Goal: Register for event/course

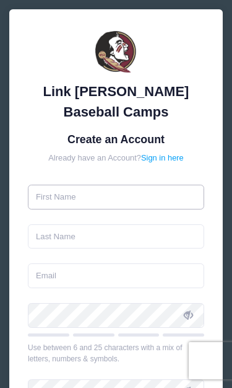
click at [69, 204] on input "text" at bounding box center [116, 196] width 176 height 25
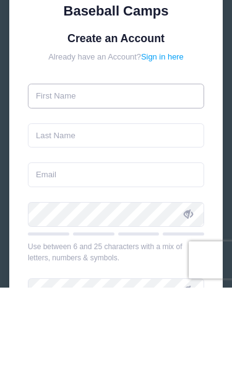
type input "[PERSON_NAME]"
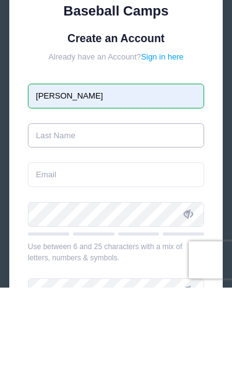
type input "[PERSON_NAME]"
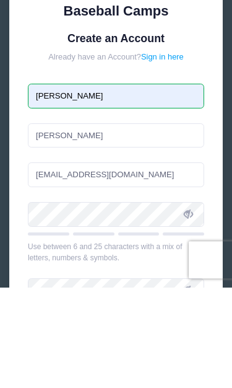
scroll to position [101, 0]
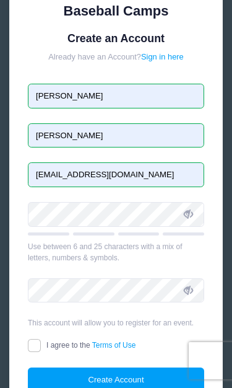
click at [162, 169] on input "[EMAIL_ADDRESS][DOMAIN_NAME]" at bounding box center [116, 174] width 176 height 25
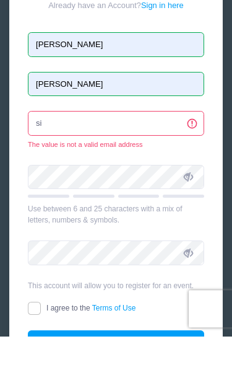
type input "s"
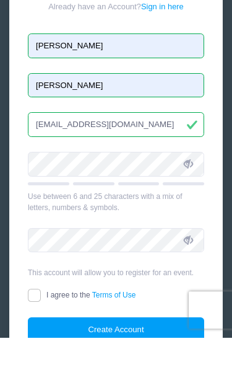
scroll to position [151, 0]
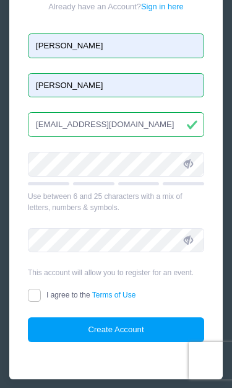
type input "[EMAIL_ADDRESS][DOMAIN_NAME]"
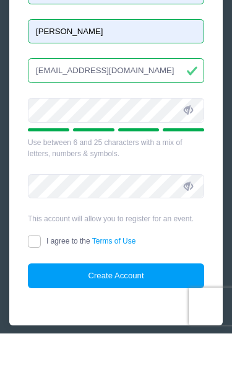
click at [188, 160] on icon at bounding box center [188, 164] width 9 height 9
click at [191, 160] on icon at bounding box center [188, 164] width 9 height 9
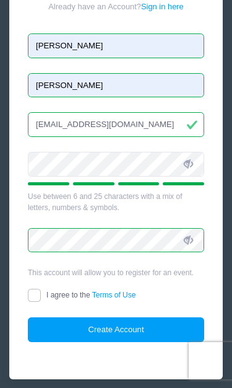
click at [190, 239] on icon at bounding box center [188, 240] width 9 height 9
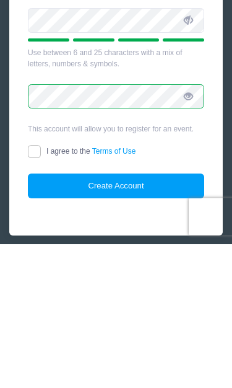
click at [190, 236] on icon at bounding box center [188, 240] width 9 height 9
click at [38, 289] on input "I agree to the Terms of Use" at bounding box center [34, 295] width 13 height 13
checkbox input "true"
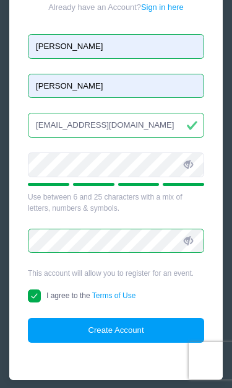
scroll to position [151, 0]
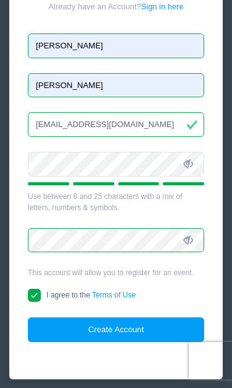
click at [129, 331] on button "Create Account" at bounding box center [116, 329] width 176 height 25
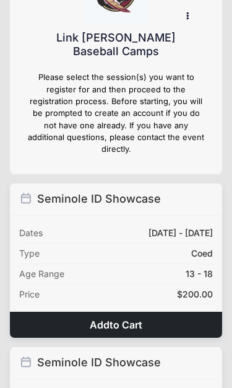
scroll to position [61, 0]
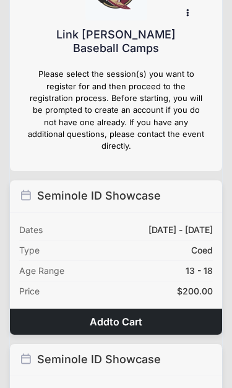
click at [121, 316] on button "Add to Cart" at bounding box center [116, 321] width 212 height 26
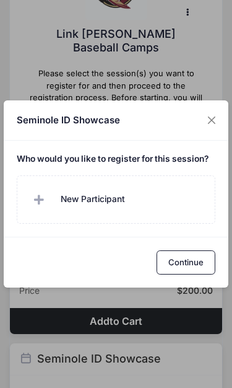
click at [184, 275] on button "Continue" at bounding box center [186, 262] width 59 height 25
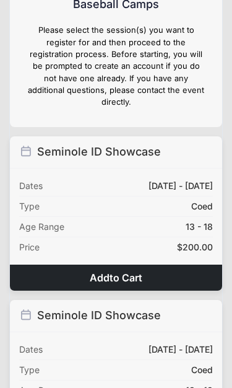
scroll to position [103, 0]
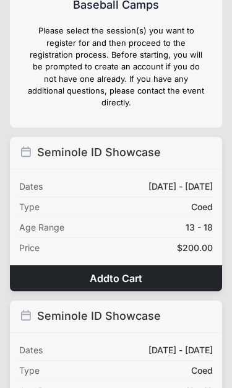
click at [136, 272] on span "to Cart" at bounding box center [126, 278] width 33 height 12
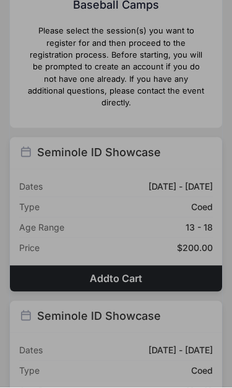
scroll to position [104, 0]
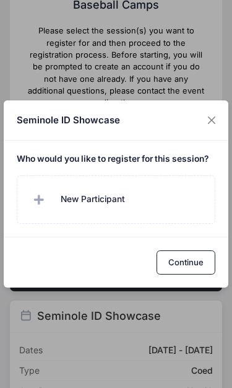
click at [67, 205] on span "New Participant" at bounding box center [93, 199] width 64 height 13
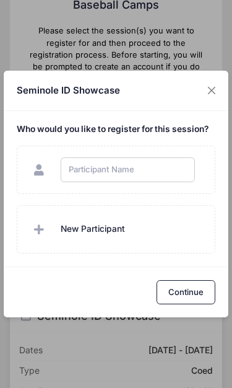
scroll to position [103, 0]
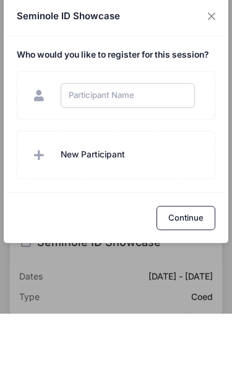
click at [213, 19] on div "Seminole ID Showcase Who would you like to register for this session?" at bounding box center [116, 194] width 232 height 388
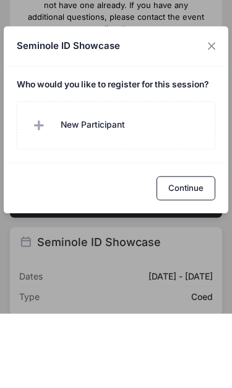
scroll to position [178, 0]
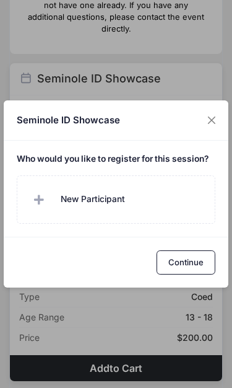
click at [209, 126] on button "Close" at bounding box center [212, 120] width 20 height 20
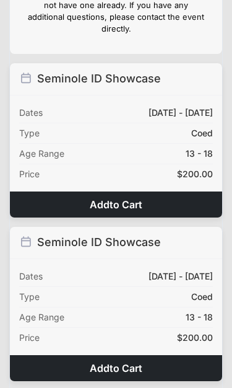
click at [125, 362] on span "to Cart" at bounding box center [126, 368] width 33 height 12
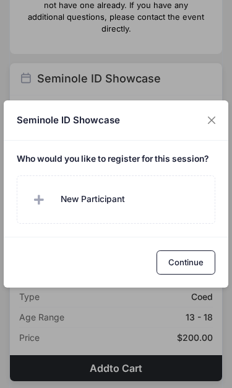
click at [58, 211] on span "New Participant" at bounding box center [76, 199] width 97 height 25
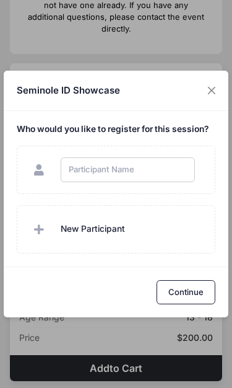
scroll to position [177, 0]
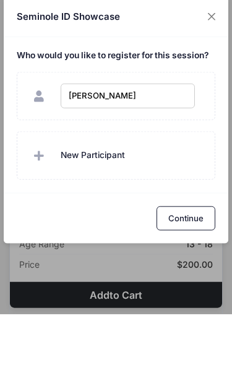
type input "Derez Chambers"
checkbox input "true"
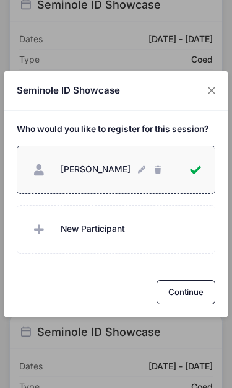
click at [181, 291] on button "Continue" at bounding box center [186, 292] width 59 height 25
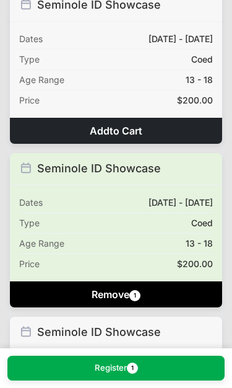
click at [99, 373] on button "Register 1" at bounding box center [115, 367] width 217 height 25
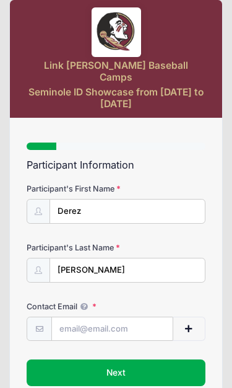
scroll to position [79, 0]
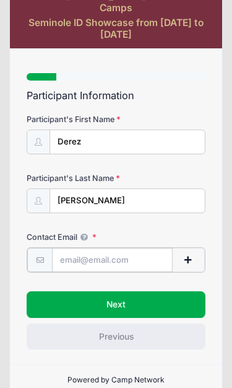
click at [77, 248] on input "Contact Email" at bounding box center [112, 260] width 121 height 25
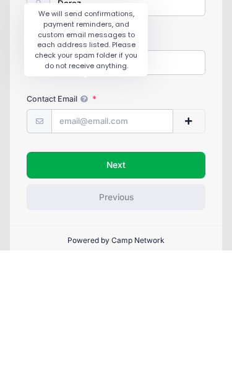
click at [80, 233] on icon at bounding box center [83, 236] width 9 height 7
click at [80, 247] on input "Contact Email" at bounding box center [112, 259] width 122 height 25
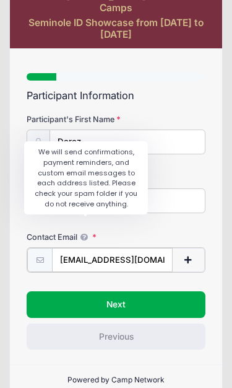
type input "[EMAIL_ADDRESS][DOMAIN_NAME]"
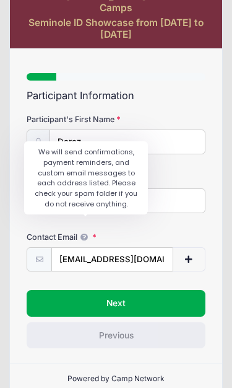
click at [126, 290] on button "Next" at bounding box center [116, 303] width 179 height 26
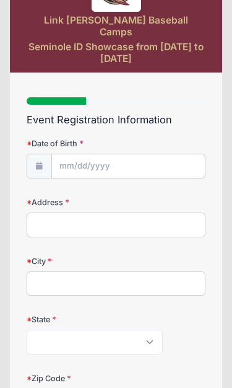
scroll to position [54, 0]
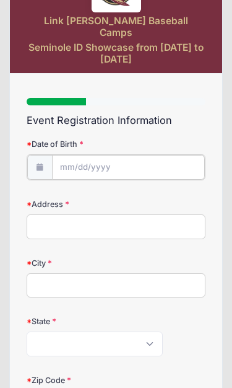
click at [97, 156] on body "Processing Request Please wait... Processing Request Please wait... Processing …" at bounding box center [116, 140] width 232 height 388
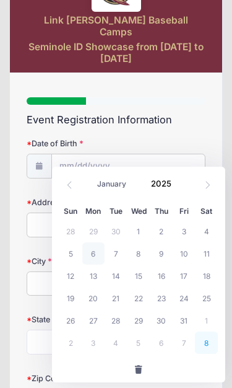
click at [210, 344] on span "8" at bounding box center [206, 342] width 23 height 22
type input "[DATE]"
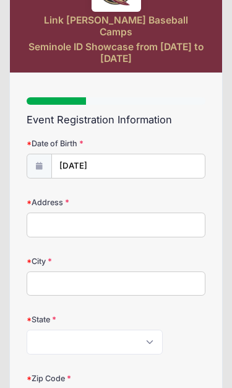
click at [71, 212] on input "Address" at bounding box center [116, 224] width 179 height 25
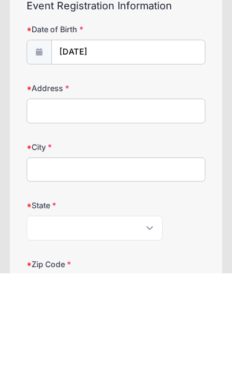
type input "[STREET_ADDRESS]"
type input "Columbus"
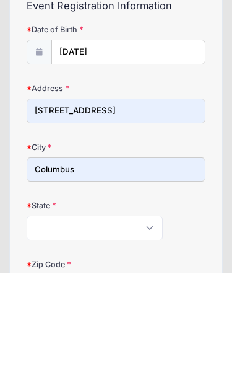
scroll to position [170, 0]
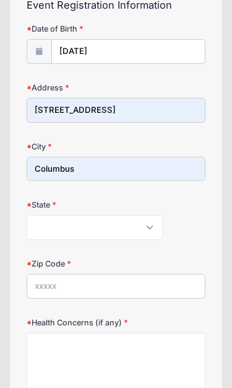
select select "GA"
type input "31904"
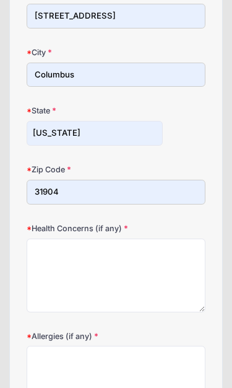
scroll to position [276, 0]
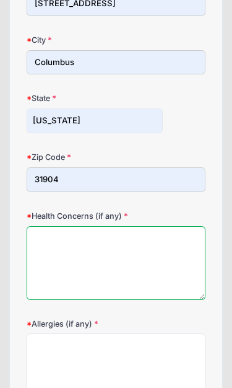
click at [67, 238] on textarea "Health Concerns (if any)" at bounding box center [116, 263] width 179 height 74
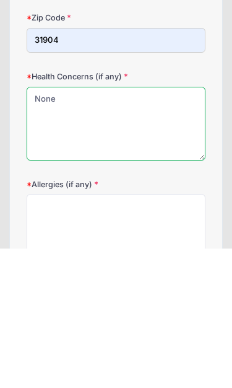
type textarea "None"
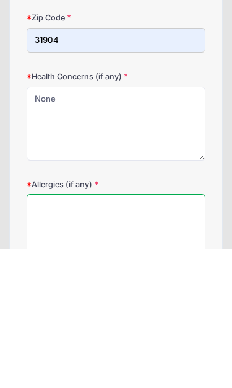
click at [51, 333] on textarea "Allergies (if any)" at bounding box center [116, 370] width 179 height 74
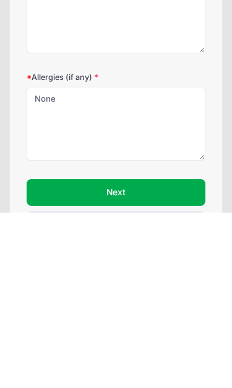
scroll to position [340, 0]
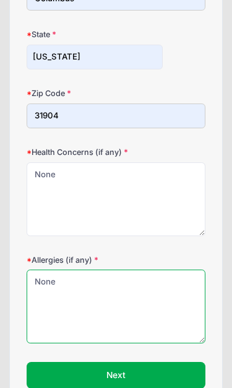
type textarea "None"
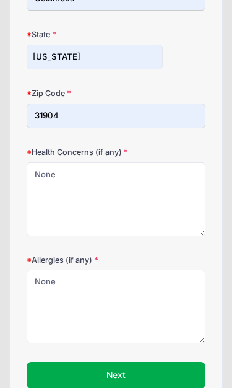
click at [132, 362] on button "Next" at bounding box center [116, 375] width 179 height 26
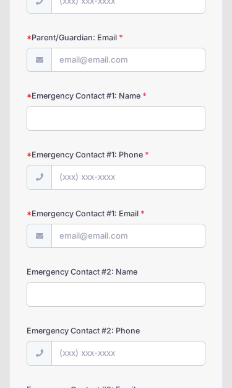
scroll to position [0, 0]
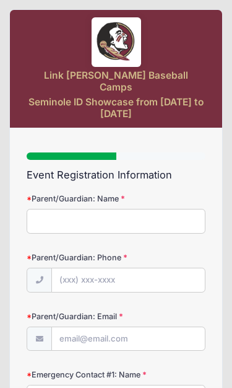
click at [53, 209] on input "Parent/Guardian: Name" at bounding box center [116, 221] width 179 height 25
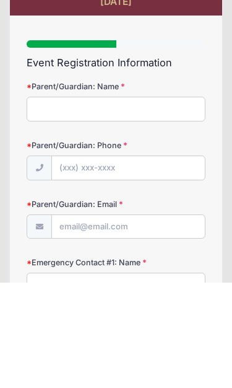
type input "[PERSON_NAME]"
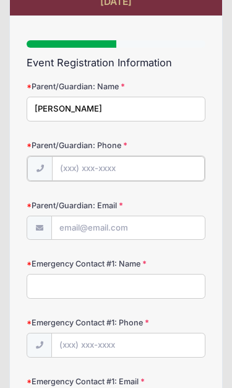
type input "[PHONE_NUMBER]"
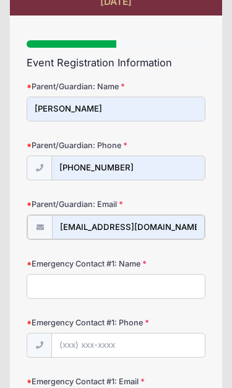
click at [182, 215] on input "[EMAIL_ADDRESS][DOMAIN_NAME]" at bounding box center [128, 227] width 153 height 25
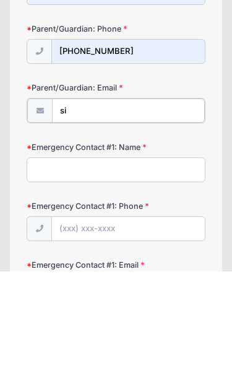
type input "s"
type input "R"
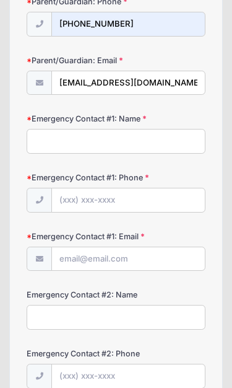
scroll to position [256, 0]
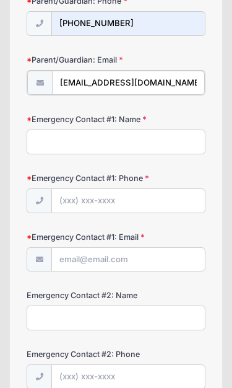
type input "[EMAIL_ADDRESS][DOMAIN_NAME]"
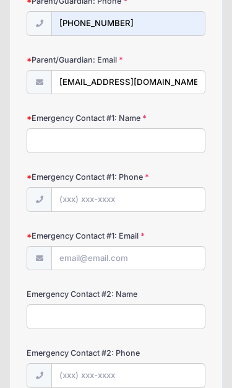
click at [55, 128] on input "Emergency Contact #1: Name" at bounding box center [116, 140] width 179 height 25
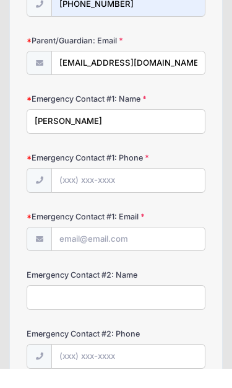
type input "[PERSON_NAME]"
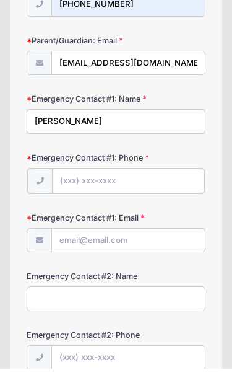
click at [102, 188] on input "Emergency Contact #1: Phone" at bounding box center [128, 200] width 153 height 25
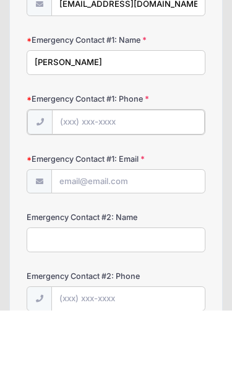
scroll to position [344, 0]
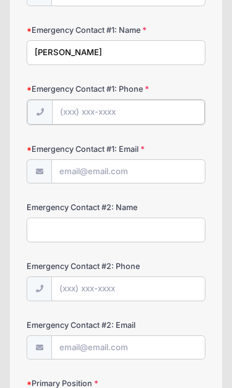
click at [90, 100] on input "Emergency Contact #1: Phone" at bounding box center [128, 112] width 153 height 25
click at [79, 100] on input "Emergency Contact #1: Phone" at bounding box center [128, 112] width 153 height 25
paste input "[PHONE_NUMBER]"
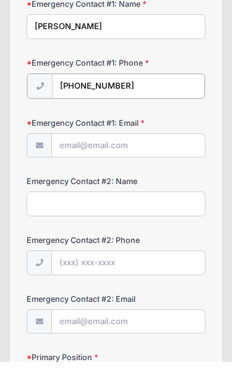
type input "[PHONE_NUMBER]"
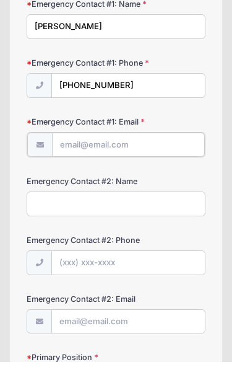
click at [78, 158] on input "Emergency Contact #1: Email" at bounding box center [128, 170] width 153 height 25
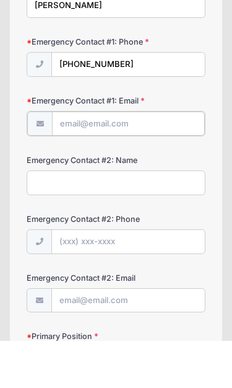
type input "[EMAIL_ADDRESS][DOMAIN_NAME]"
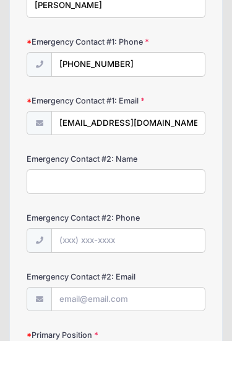
scroll to position [392, 0]
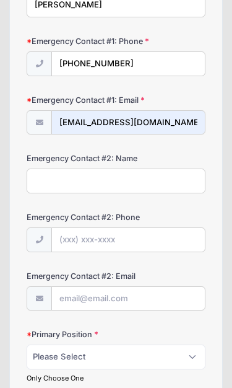
click at [95, 168] on input "Emergency Contact #2: Name" at bounding box center [116, 180] width 179 height 25
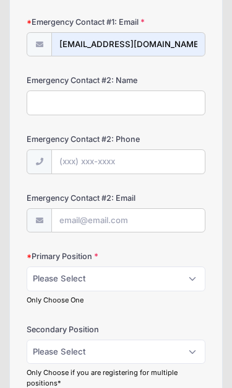
scroll to position [460, 0]
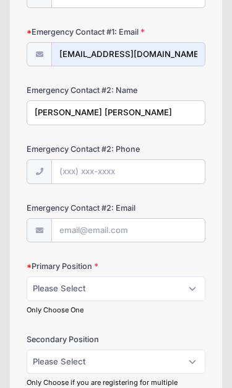
type input "[PERSON_NAME] [PERSON_NAME]"
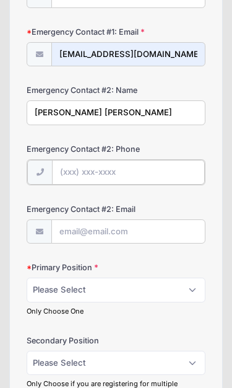
click at [88, 160] on input "Emergency Contact #2: Phone" at bounding box center [128, 172] width 153 height 25
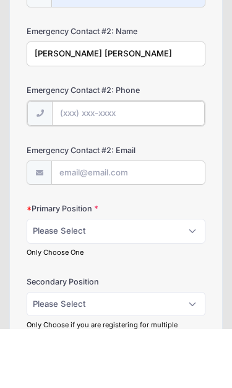
scroll to position [518, 0]
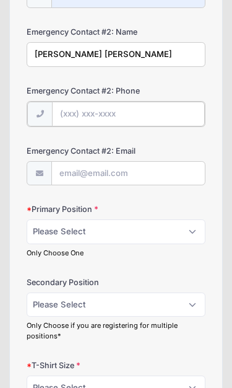
click at [81, 102] on input "Emergency Contact #2: Phone" at bounding box center [128, 114] width 153 height 25
paste input "(170) 690-5156"
type input "(1"
click at [88, 102] on input "Emergency Contact #2: Phone" at bounding box center [128, 114] width 153 height 25
paste input "(170) 690-5156"
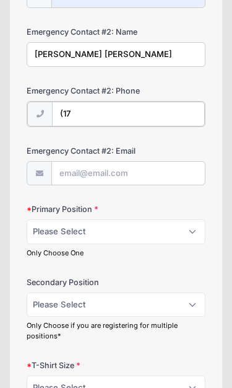
type input "(1"
type input "[PHONE_NUMBER]"
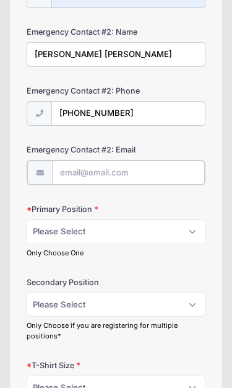
click at [99, 160] on input "Emergency Contact #2: Email" at bounding box center [128, 172] width 153 height 25
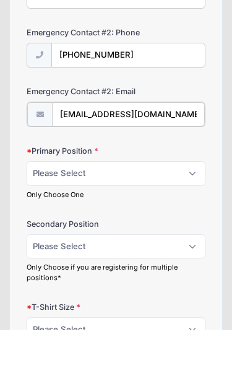
type input "[EMAIL_ADDRESS][DOMAIN_NAME]"
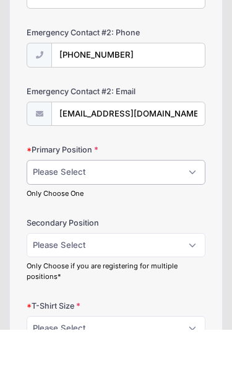
click at [184, 218] on select "Please Select RHP LHP C 1B 2B 3B SS OF" at bounding box center [116, 230] width 179 height 25
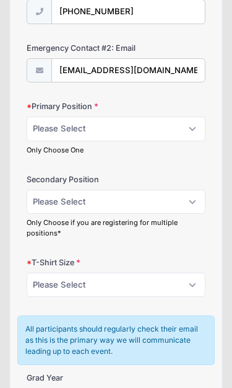
scroll to position [623, 0]
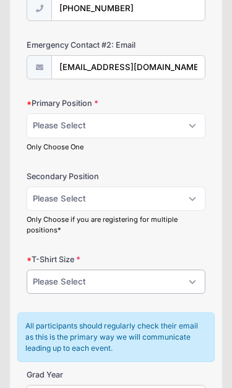
click at [191, 269] on select "Please Select YS YM YL YXL S M L XL XXL" at bounding box center [116, 281] width 179 height 25
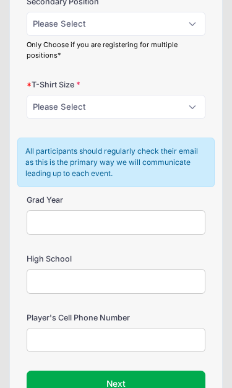
scroll to position [800, 0]
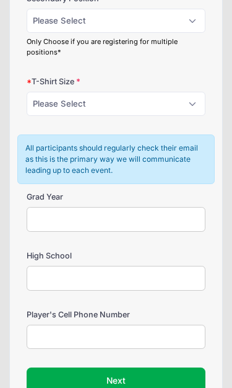
click at [60, 207] on input "Grad Year" at bounding box center [116, 219] width 179 height 25
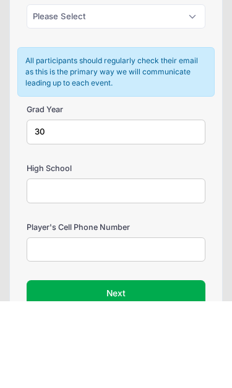
type input "3"
type input "2028"
click at [71, 266] on input "High School" at bounding box center [116, 278] width 179 height 25
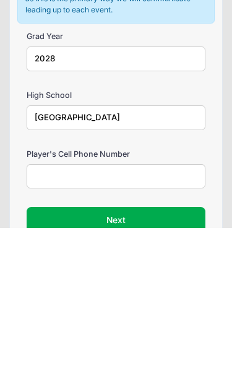
type input "[GEOGRAPHIC_DATA]"
click at [58, 324] on input "Player's Cell Phone Number" at bounding box center [116, 336] width 179 height 25
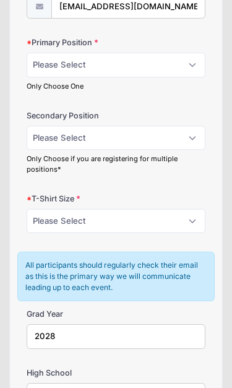
scroll to position [682, 0]
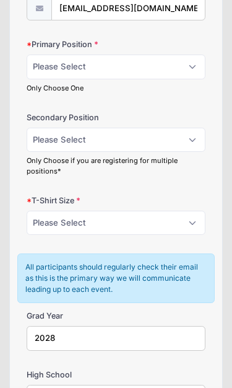
type input "[PHONE_NUMBER]"
click at [193, 128] on select "Please Select RHP LHP C 1B 2B 3B SS OF" at bounding box center [116, 140] width 179 height 25
select select "RHP"
click at [189, 54] on select "Please Select RHP LHP C 1B 2B 3B SS OF" at bounding box center [116, 66] width 179 height 25
select select "OF"
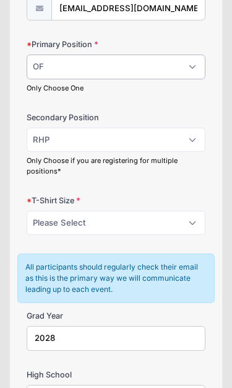
click at [193, 54] on select "Please Select RHP LHP C 1B 2B 3B SS OF" at bounding box center [116, 66] width 179 height 25
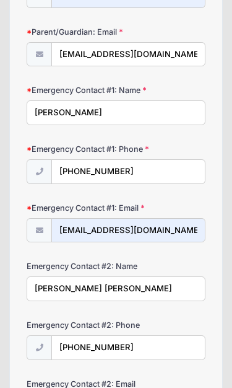
scroll to position [285, 0]
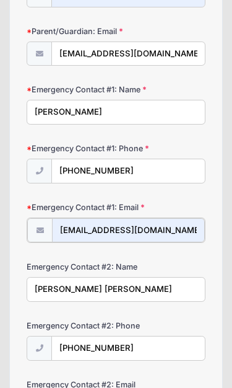
click at [193, 218] on input "[EMAIL_ADDRESS][DOMAIN_NAME]" at bounding box center [128, 230] width 153 height 25
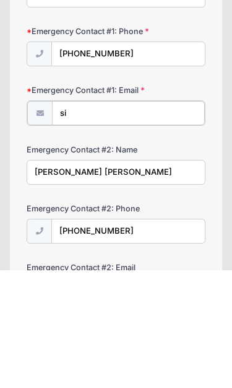
type input "s"
click at [111, 219] on input "Emergency Contact #1: Email" at bounding box center [128, 231] width 153 height 25
paste input "[EMAIL_ADDRESS][DOMAIN_NAME]"
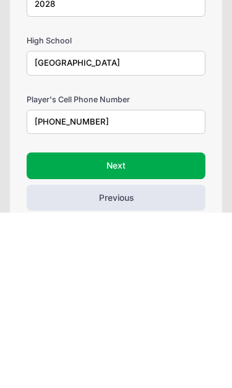
scroll to position [871, 0]
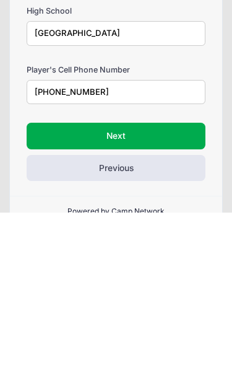
type input "[EMAIL_ADDRESS][DOMAIN_NAME]"
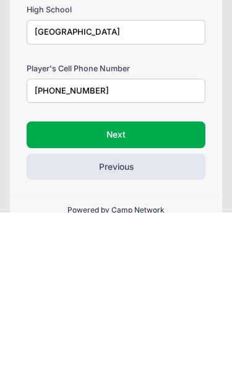
click at [137, 297] on button "Next" at bounding box center [116, 310] width 179 height 26
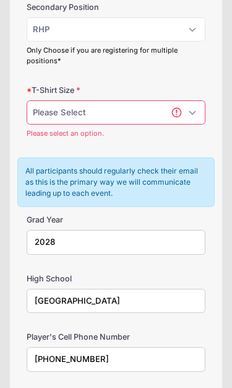
scroll to position [790, 0]
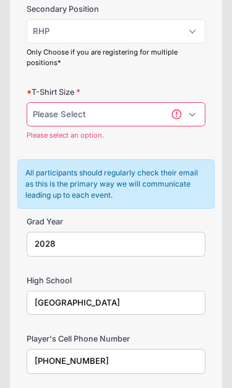
click at [191, 102] on select "Please Select YS YM YL YXL S M L XL XXL" at bounding box center [116, 114] width 179 height 25
select select "S"
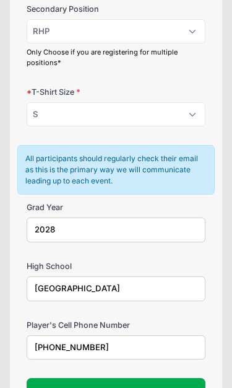
click at [132, 378] on button "Next" at bounding box center [116, 391] width 179 height 26
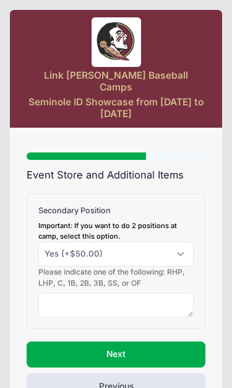
scroll to position [51, 0]
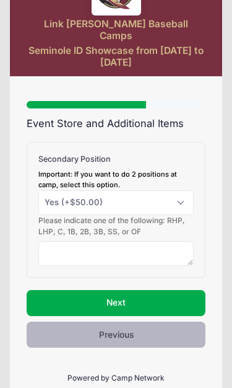
click at [132, 324] on button "Previous" at bounding box center [116, 334] width 179 height 26
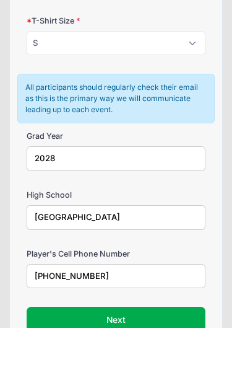
scroll to position [800, 0]
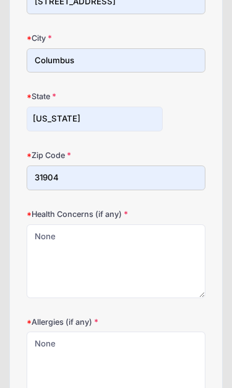
scroll to position [340, 0]
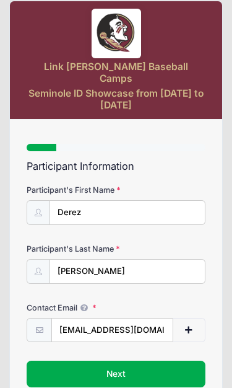
scroll to position [0, 0]
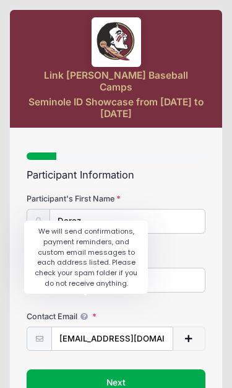
click at [85, 313] on icon at bounding box center [83, 316] width 9 height 7
click at [85, 326] on input "[EMAIL_ADDRESS][DOMAIN_NAME]" at bounding box center [112, 338] width 122 height 25
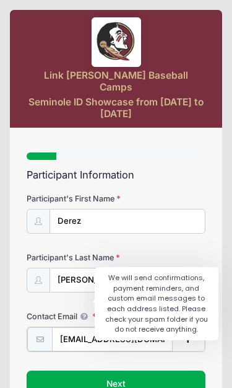
scroll to position [32, 0]
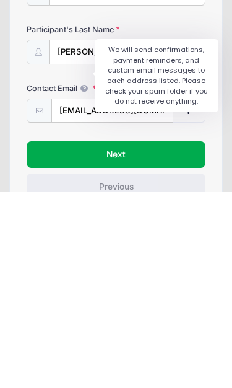
click at [144, 337] on button "Next" at bounding box center [116, 350] width 179 height 26
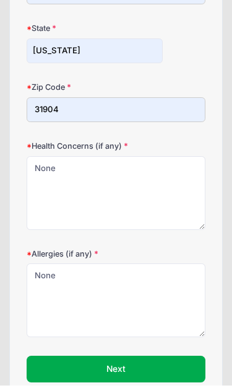
scroll to position [340, 0]
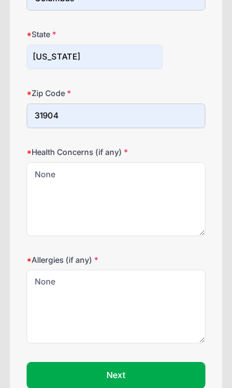
click at [137, 362] on button "Next" at bounding box center [116, 375] width 179 height 26
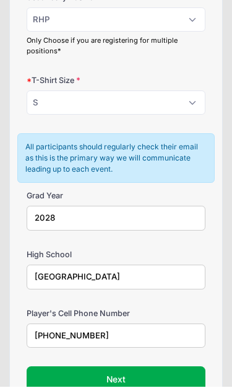
scroll to position [800, 0]
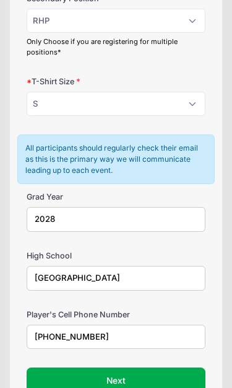
click at [136, 367] on button "Next" at bounding box center [116, 380] width 179 height 26
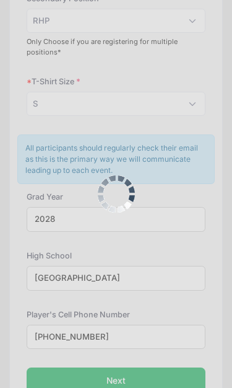
scroll to position [0, 0]
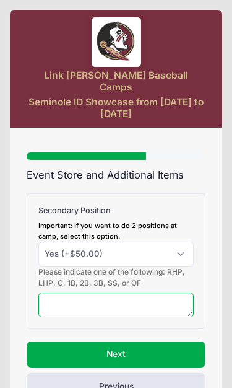
click at [71, 297] on textarea at bounding box center [115, 304] width 155 height 25
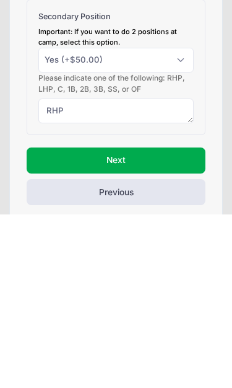
scroll to position [51, 0]
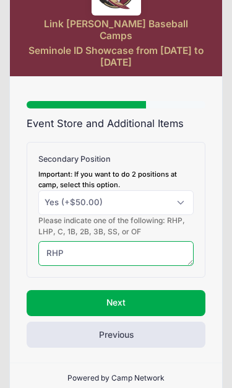
type textarea "RHP"
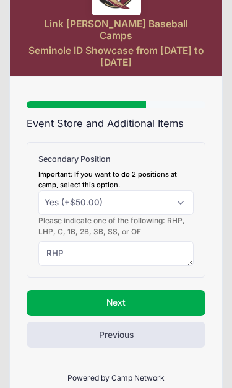
click at [131, 290] on button "Next" at bounding box center [116, 303] width 179 height 26
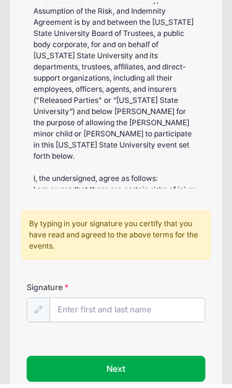
scroll to position [644, 0]
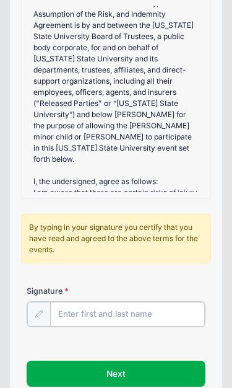
click at [77, 305] on input "Signature" at bounding box center [127, 313] width 155 height 25
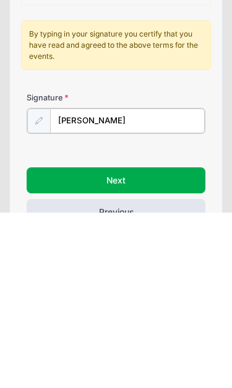
type input "[PERSON_NAME]"
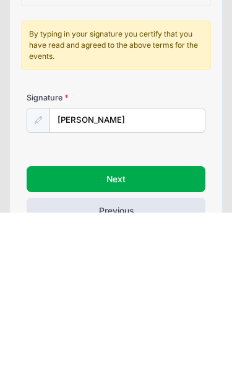
click at [148, 341] on button "Next" at bounding box center [116, 354] width 179 height 26
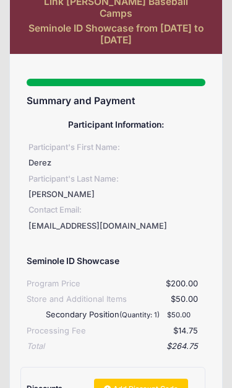
scroll to position [214, 0]
